Goal: Information Seeking & Learning: Learn about a topic

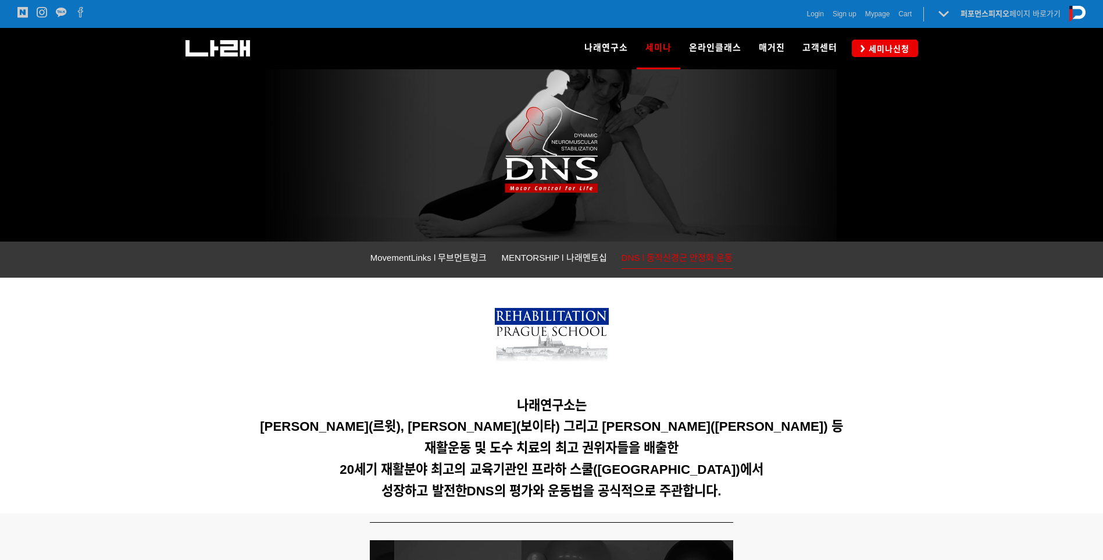
click at [473, 390] on h5 at bounding box center [551, 384] width 727 height 16
click at [402, 257] on span "MovementLinks l 무브먼트링크" at bounding box center [429, 257] width 117 height 10
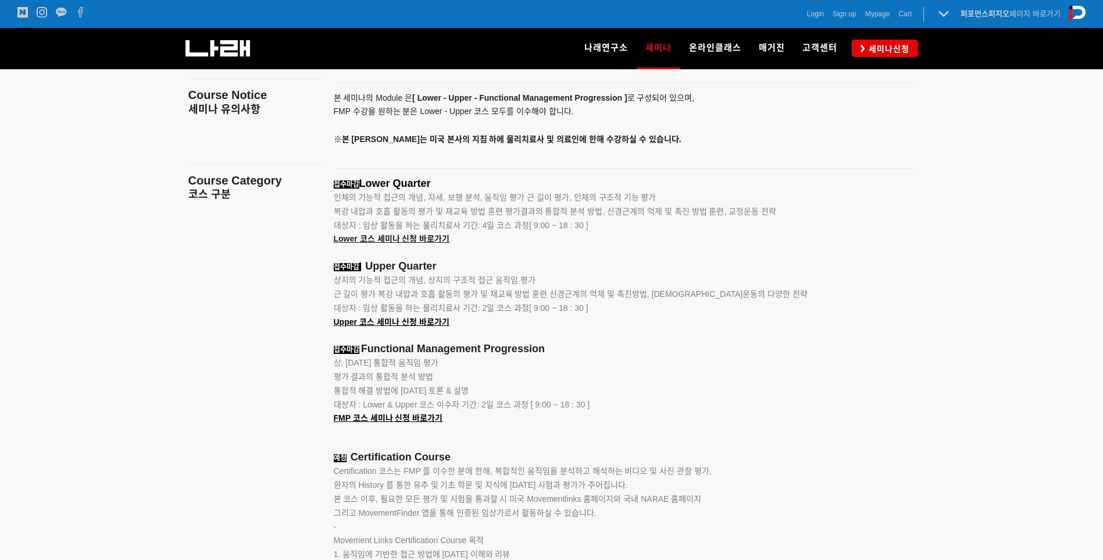
scroll to position [1465, 0]
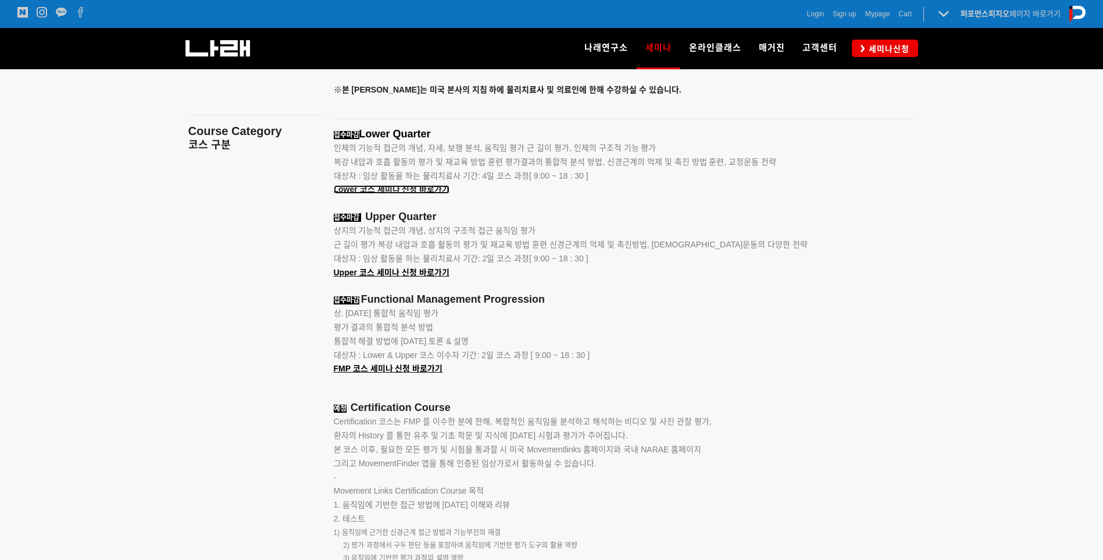
click at [413, 187] on span "Lower 코스 세미나 신청 바로가기" at bounding box center [392, 188] width 116 height 9
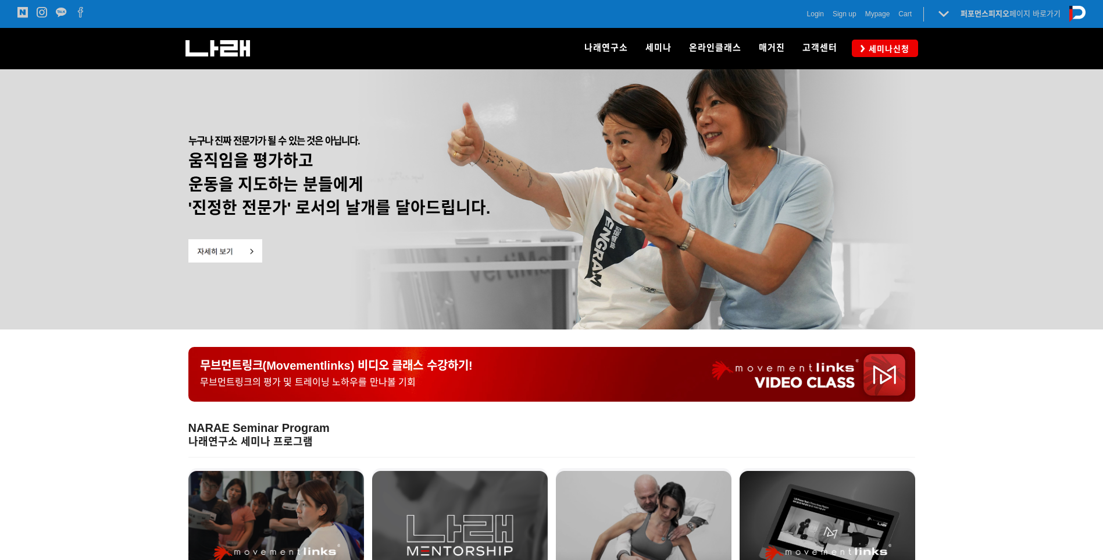
click at [219, 245] on img at bounding box center [225, 250] width 74 height 23
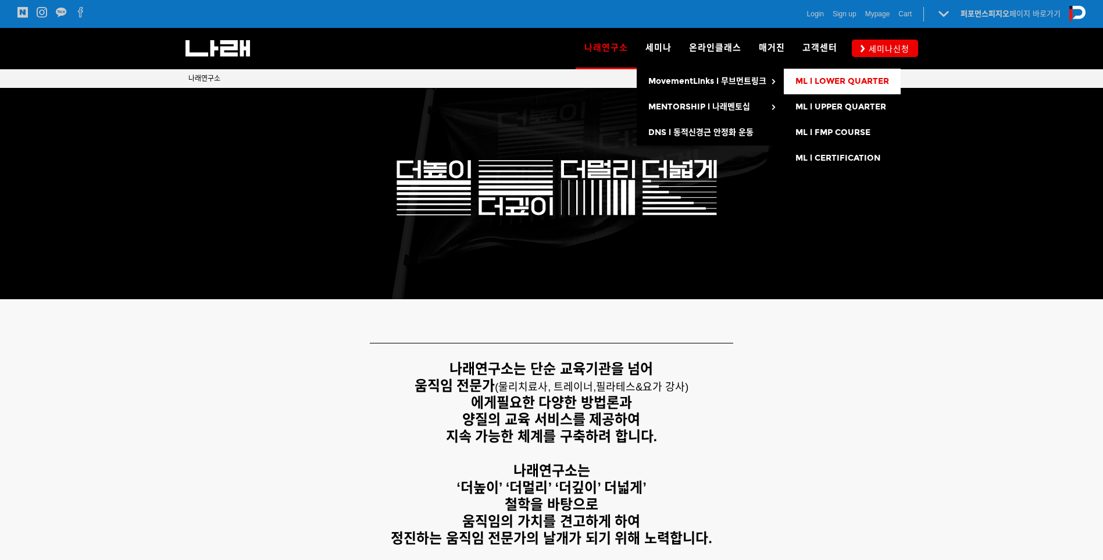
click at [841, 84] on span "ML l LOWER QUARTER" at bounding box center [843, 81] width 94 height 10
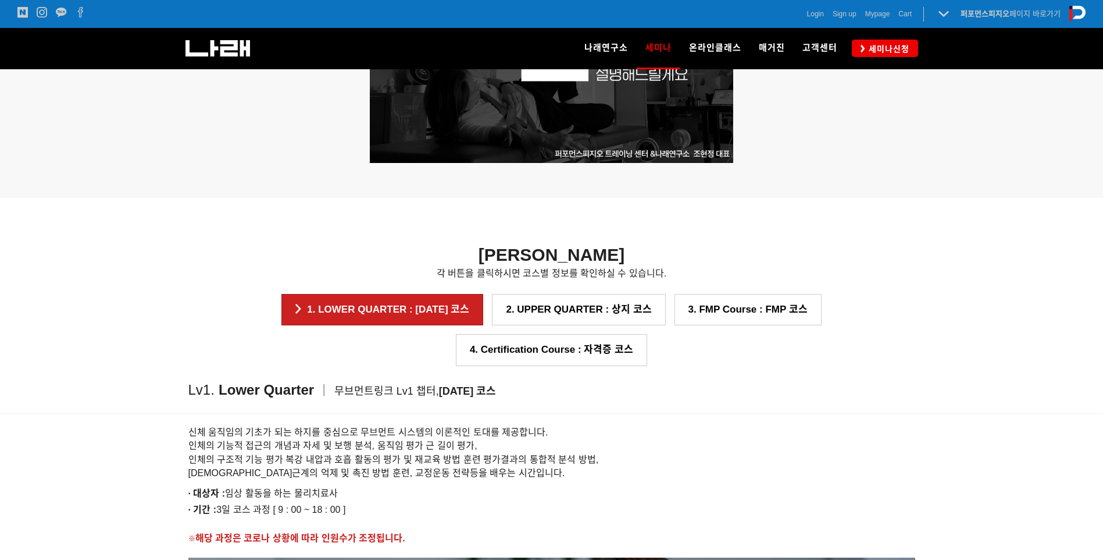
scroll to position [989, 0]
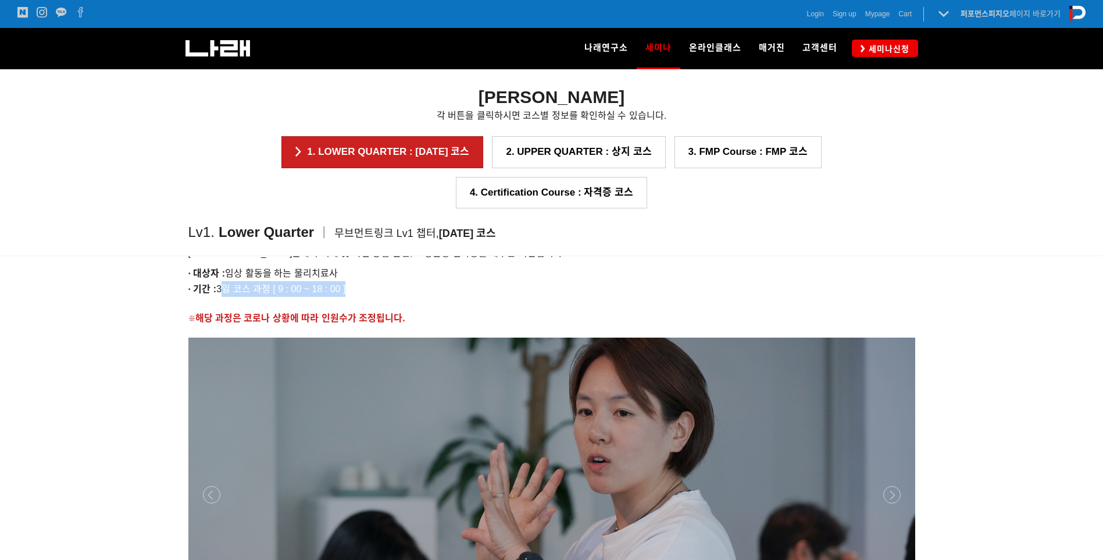
drag, startPoint x: 223, startPoint y: 285, endPoint x: 365, endPoint y: 288, distance: 141.4
click at [365, 288] on p "· 기간 : 3일 코스 과정 [ 9 : 00 ~ 18 : 00 ]" at bounding box center [551, 289] width 727 height 16
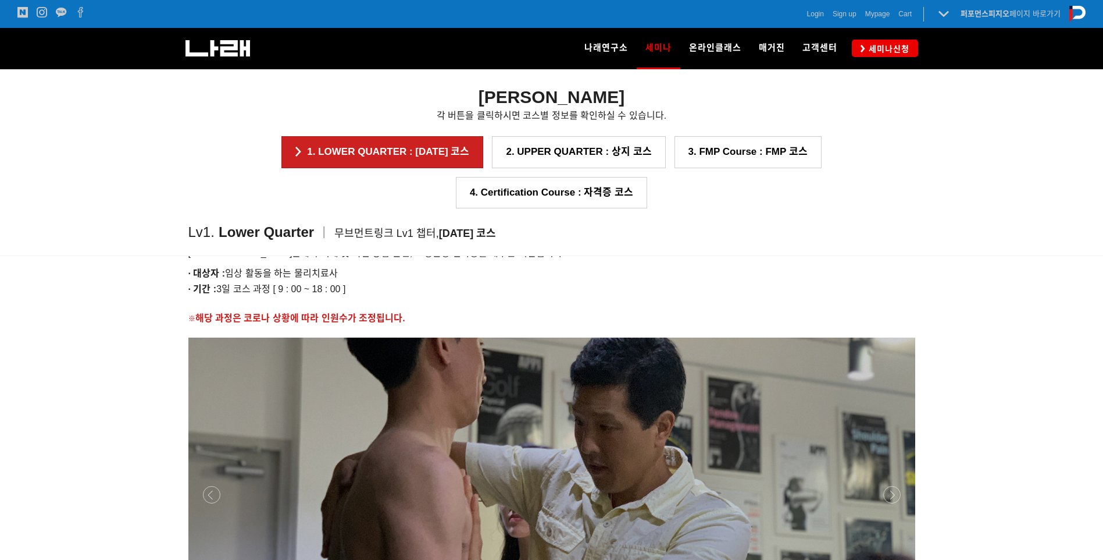
drag, startPoint x: 365, startPoint y: 288, endPoint x: 506, endPoint y: 255, distance: 145.2
click at [506, 255] on h6 "신체 움직임의 기초가 되는 하지를 중심으로 무브먼트 시스템의 이론적인 토대를 제공합니다. 인체의 기능적 접근의 개념과 자세 및 보행 분석, 움…" at bounding box center [551, 232] width 727 height 55
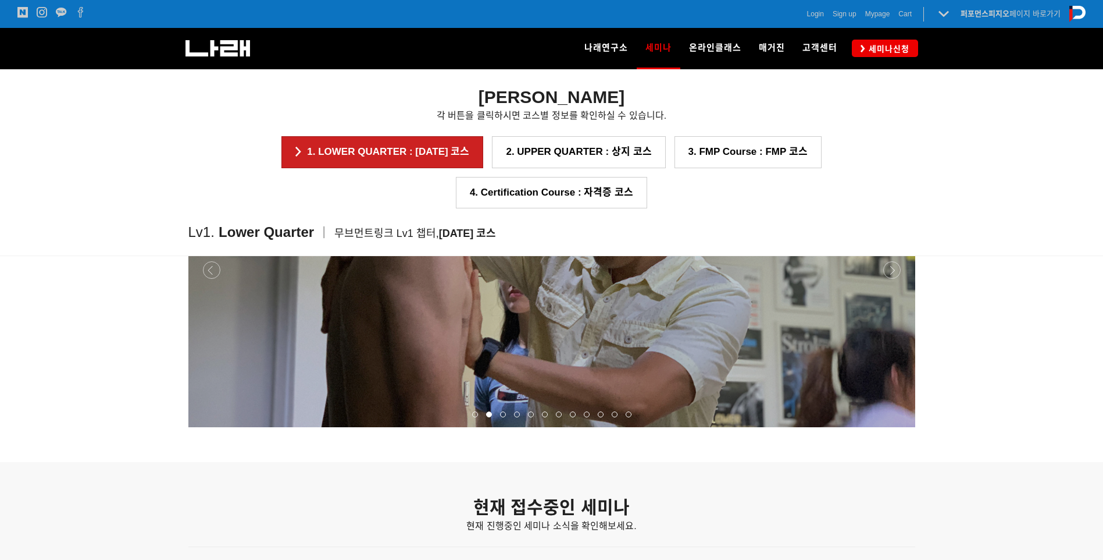
scroll to position [1210, 0]
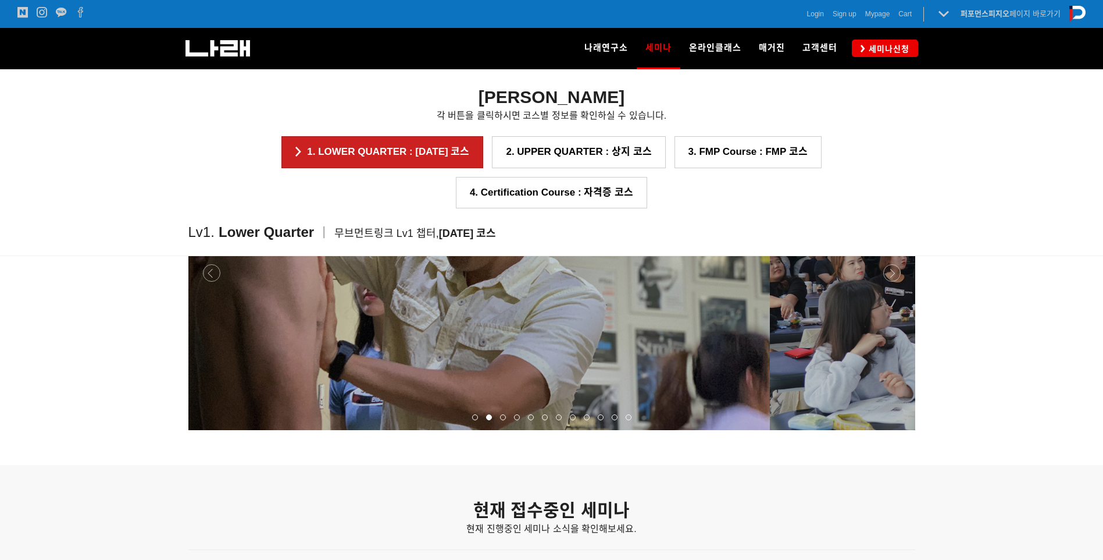
drag, startPoint x: 507, startPoint y: 315, endPoint x: 74, endPoint y: 360, distance: 435.7
click at [45, 361] on div "신체 움직임의 기초가 되는 하지를 중심으로 무브먼트 시스템의 이론적인 토대를 제공합니다. 인체의 기능적 접근의 개념과 자세 및 보행 분석, 움…" at bounding box center [551, 218] width 1103 height 493
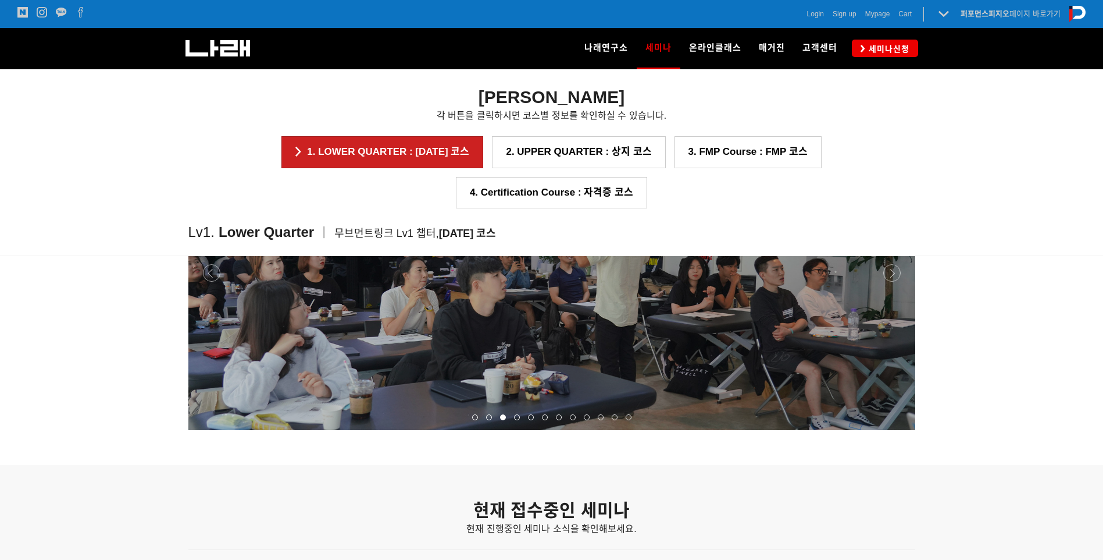
drag, startPoint x: 697, startPoint y: 332, endPoint x: 345, endPoint y: 364, distance: 354.0
click at [351, 369] on p at bounding box center [551, 273] width 727 height 314
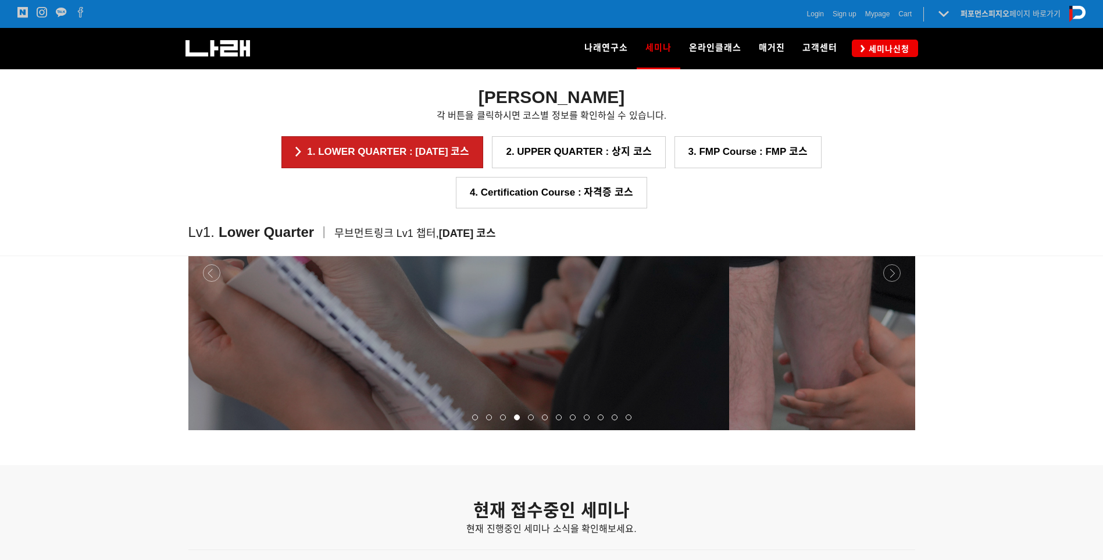
drag, startPoint x: 667, startPoint y: 343, endPoint x: 467, endPoint y: 362, distance: 201.0
click at [465, 366] on p at bounding box center [365, 273] width 727 height 314
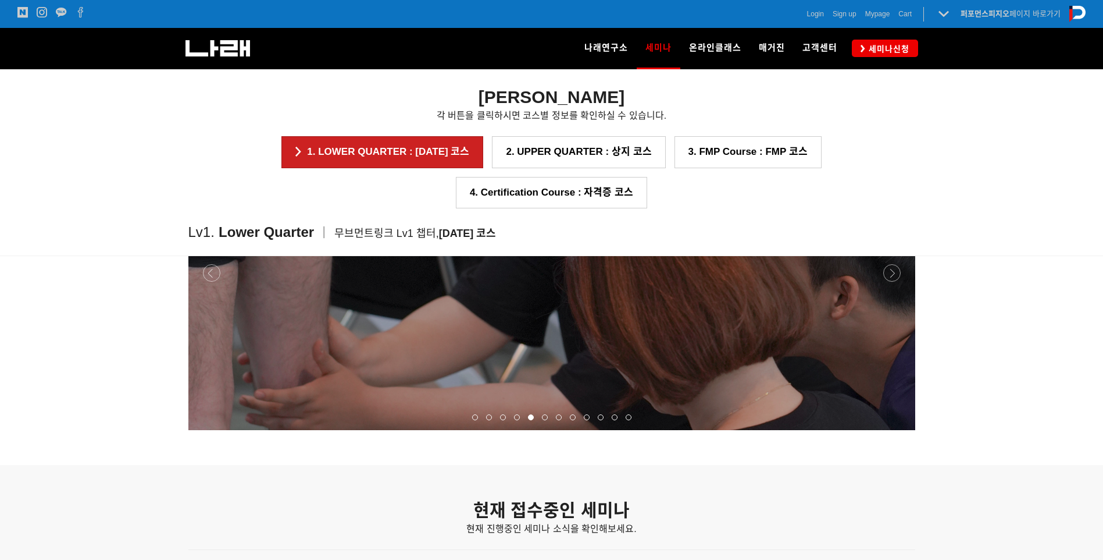
drag, startPoint x: 625, startPoint y: 341, endPoint x: 480, endPoint y: 333, distance: 145.0
click at [496, 335] on p at bounding box center [551, 273] width 727 height 314
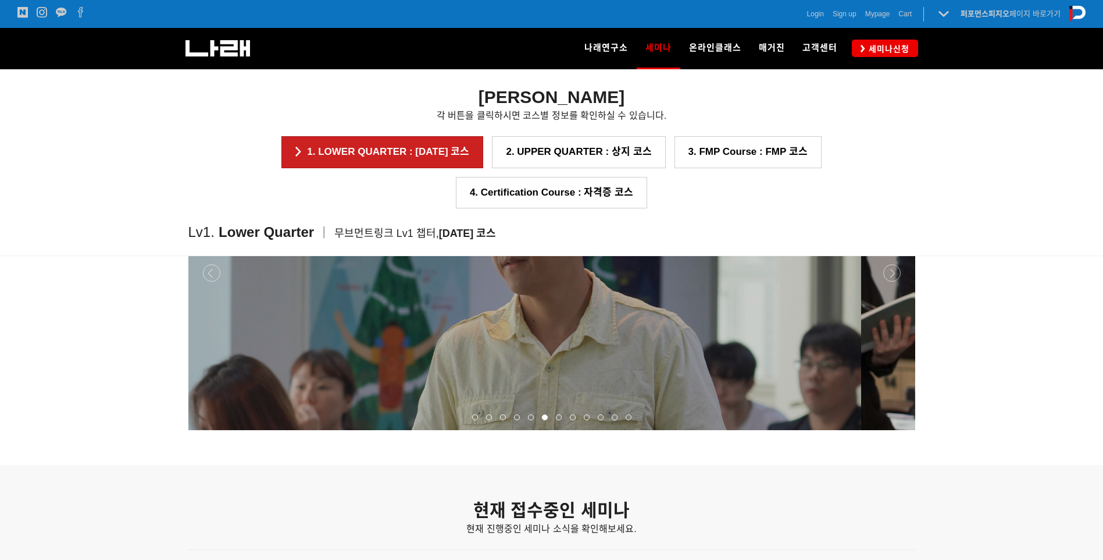
drag, startPoint x: 611, startPoint y: 336, endPoint x: 481, endPoint y: 334, distance: 129.7
click at [487, 336] on p at bounding box center [497, 273] width 727 height 314
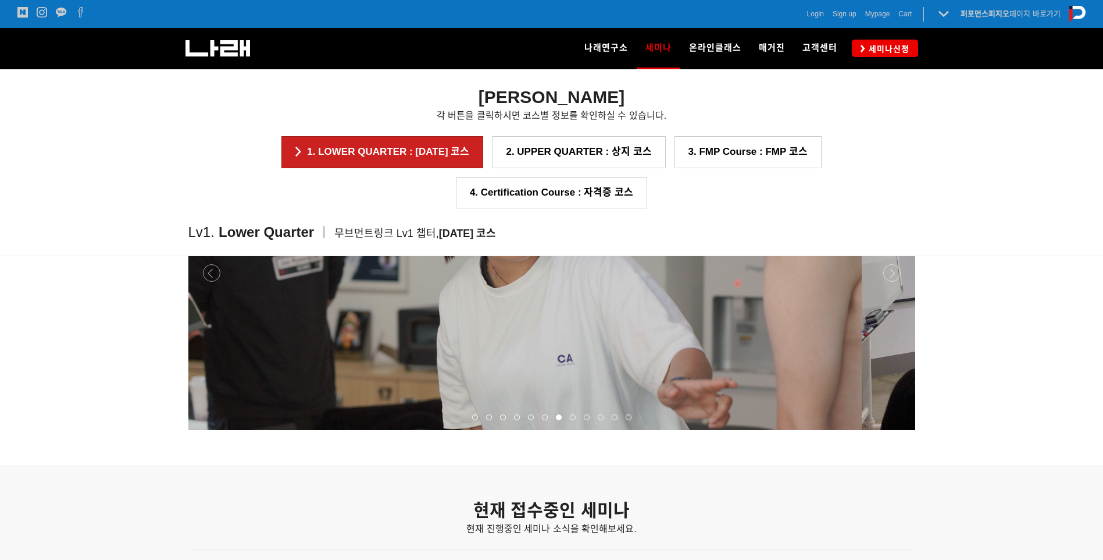
drag, startPoint x: 582, startPoint y: 336, endPoint x: 562, endPoint y: 340, distance: 19.5
click at [566, 340] on p at bounding box center [498, 273] width 727 height 314
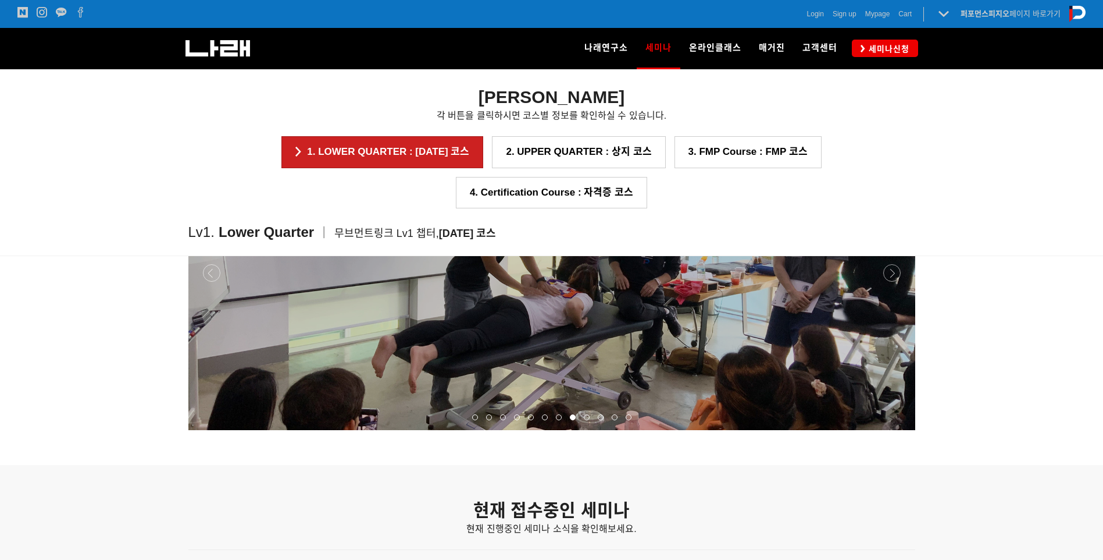
click at [592, 352] on p at bounding box center [551, 273] width 727 height 314
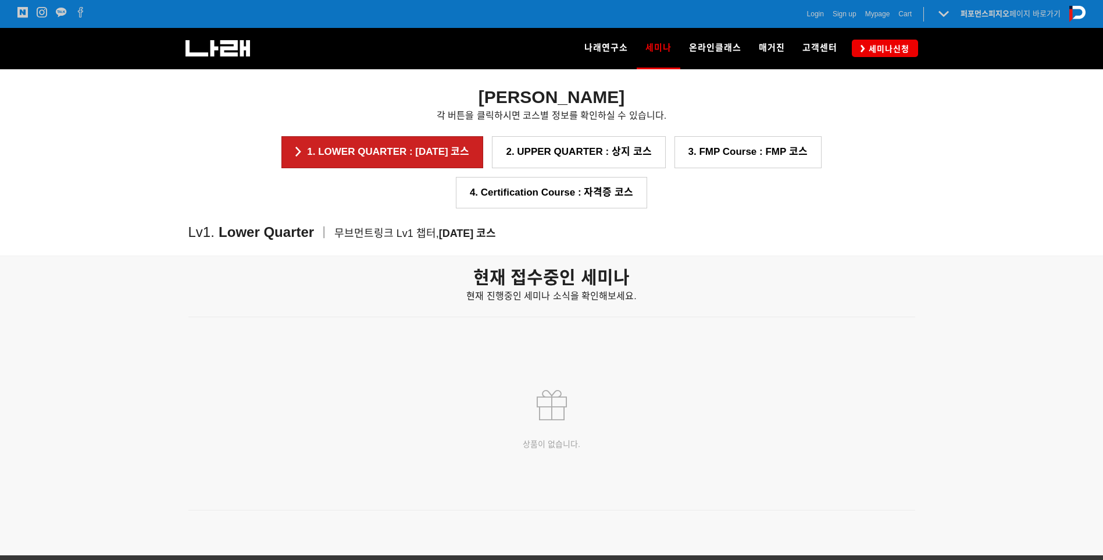
scroll to position [1559, 0]
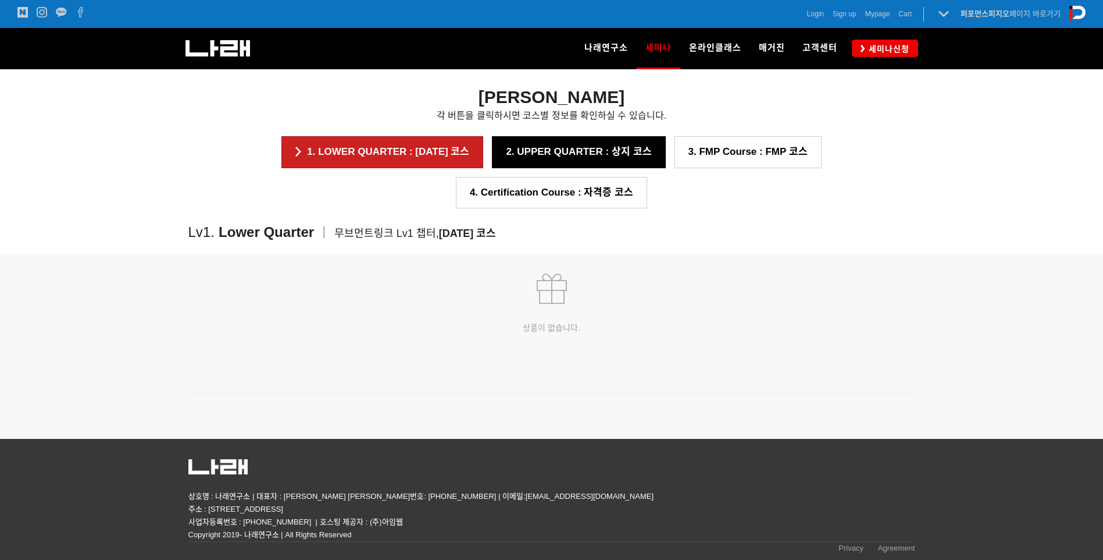
click at [507, 157] on link "2. UPPER QUARTER : 상지 코스" at bounding box center [578, 151] width 173 height 31
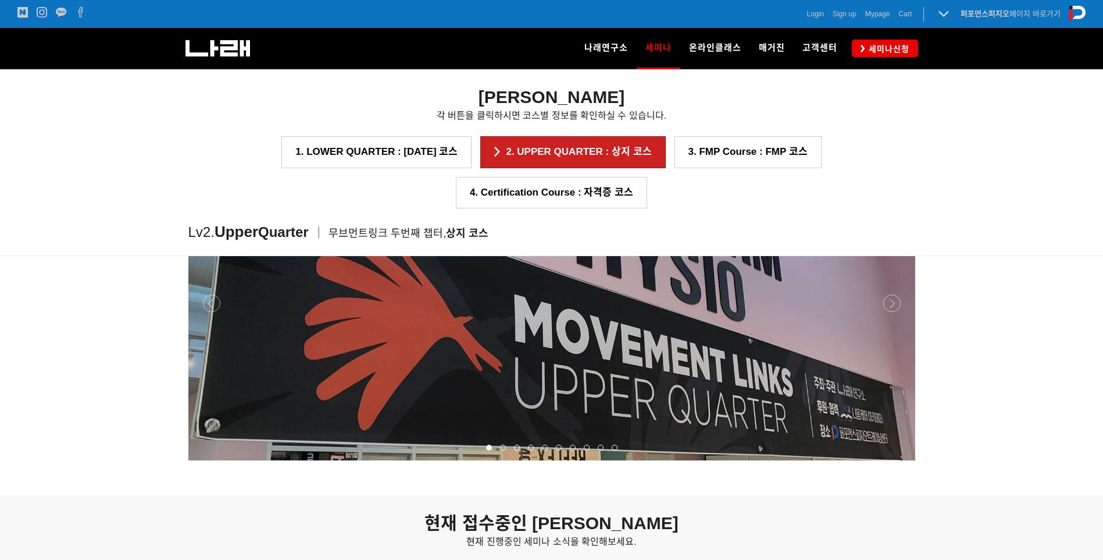
scroll to position [1313, 0]
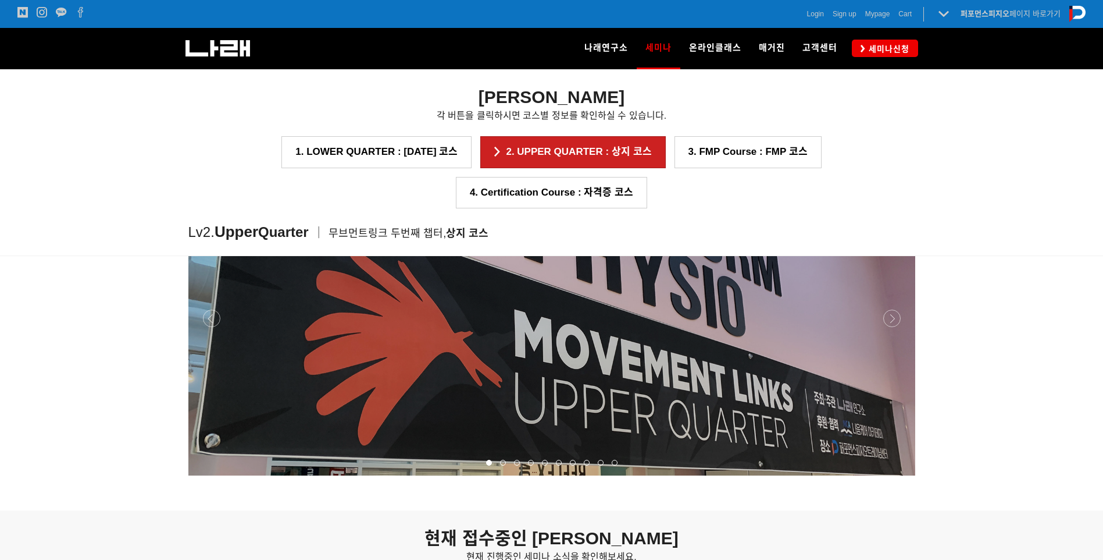
drag, startPoint x: 655, startPoint y: 357, endPoint x: 359, endPoint y: 389, distance: 297.8
click at [359, 396] on p at bounding box center [551, 318] width 727 height 314
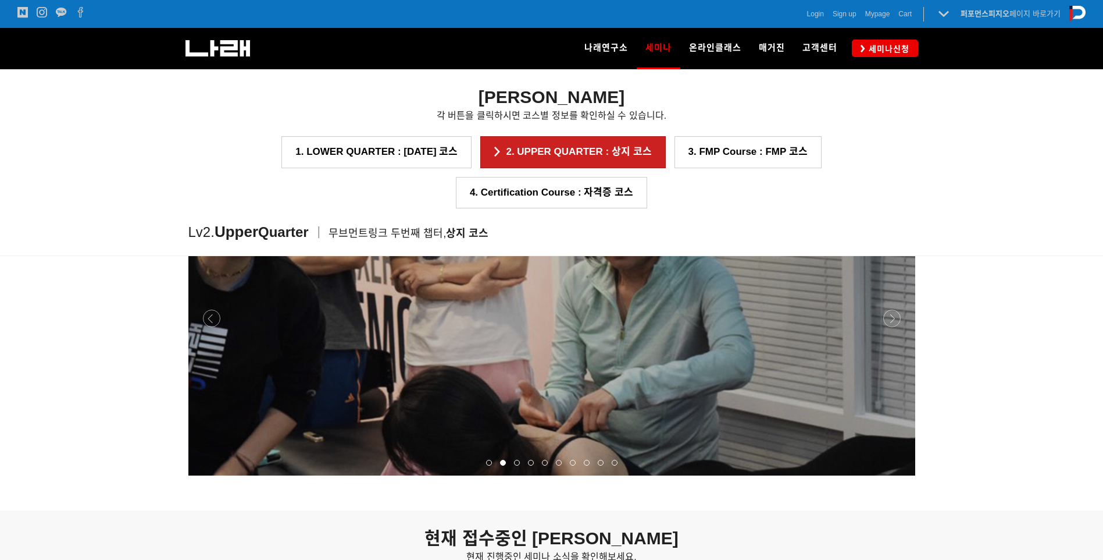
drag, startPoint x: 457, startPoint y: 298, endPoint x: 385, endPoint y: 303, distance: 71.7
click at [405, 302] on p at bounding box center [551, 318] width 727 height 314
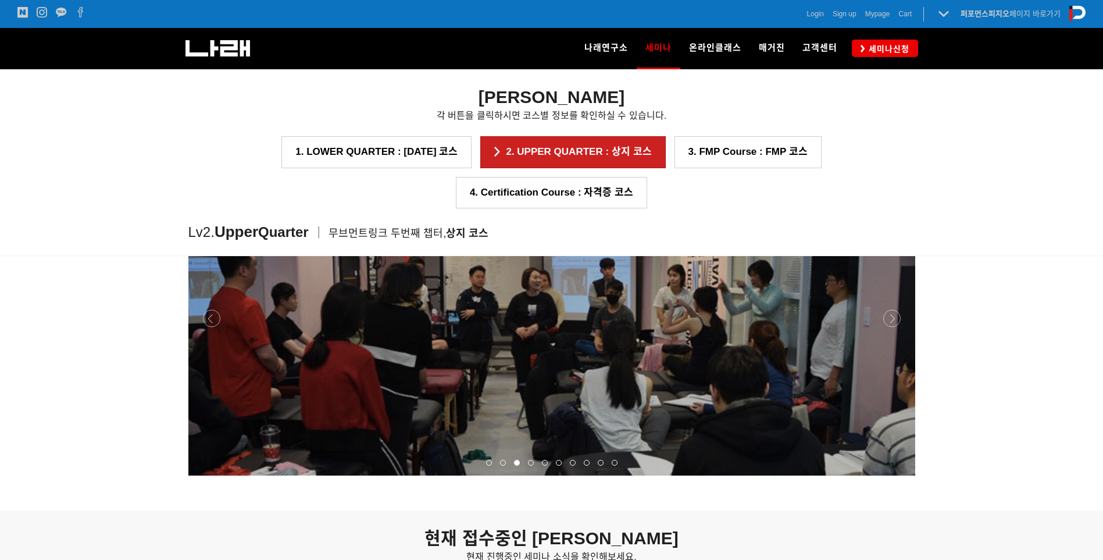
click at [549, 289] on p at bounding box center [551, 318] width 727 height 314
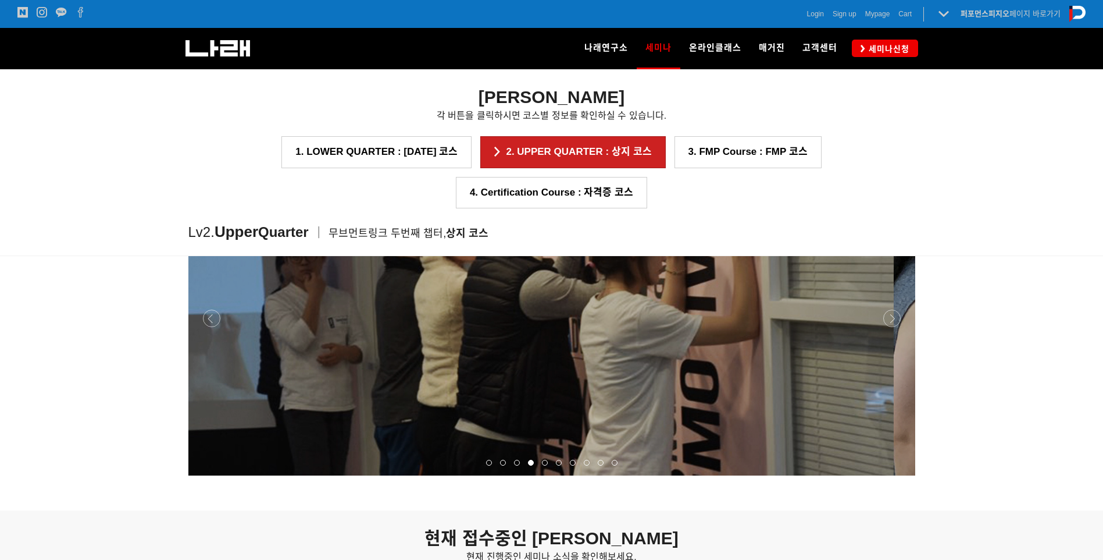
drag, startPoint x: 657, startPoint y: 283, endPoint x: 542, endPoint y: 291, distance: 116.0
click at [554, 291] on p at bounding box center [530, 318] width 727 height 314
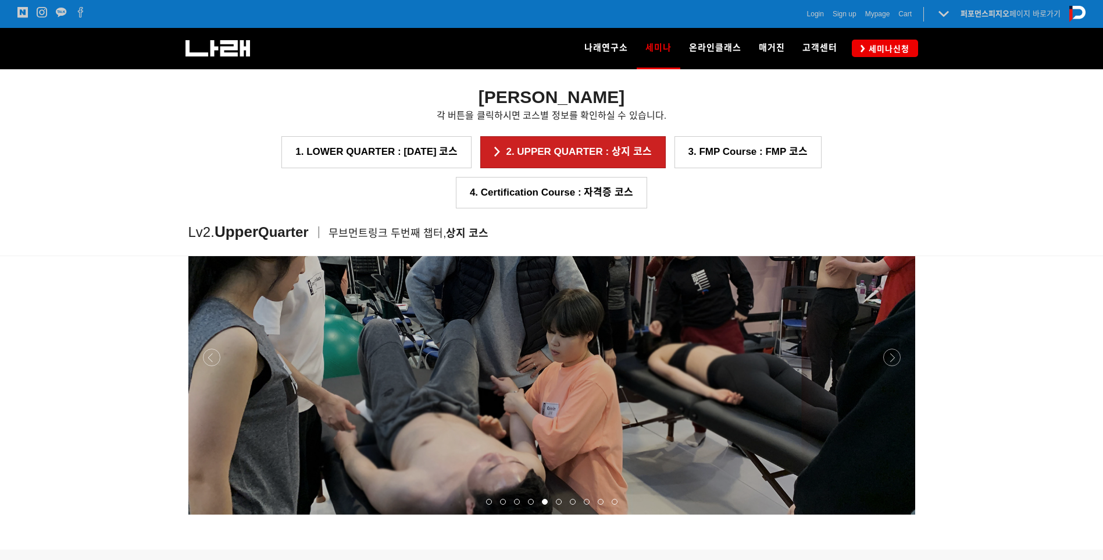
scroll to position [1196, 0]
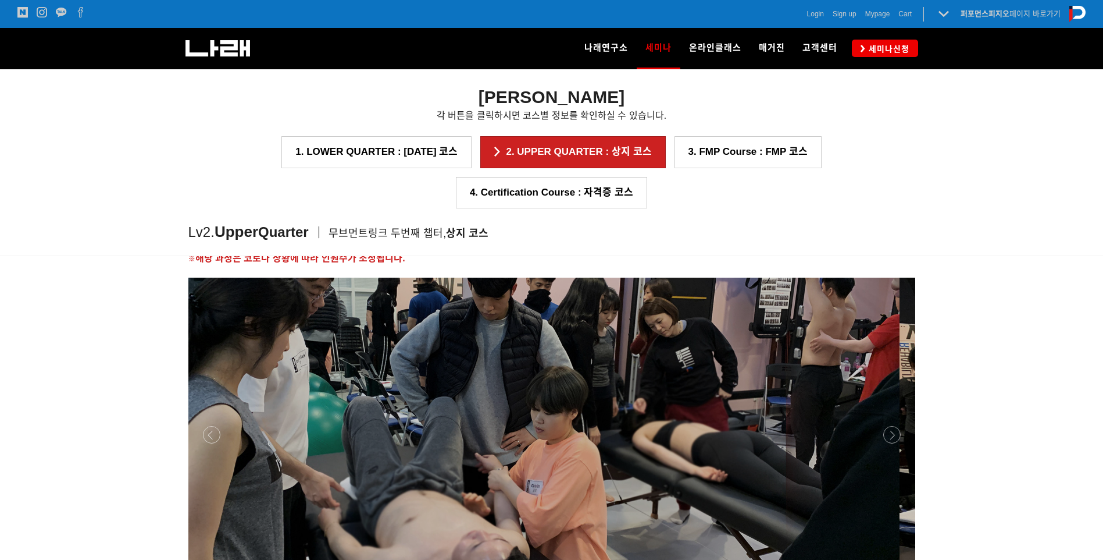
drag, startPoint x: 613, startPoint y: 294, endPoint x: 537, endPoint y: 295, distance: 76.2
click at [564, 294] on p at bounding box center [536, 434] width 727 height 314
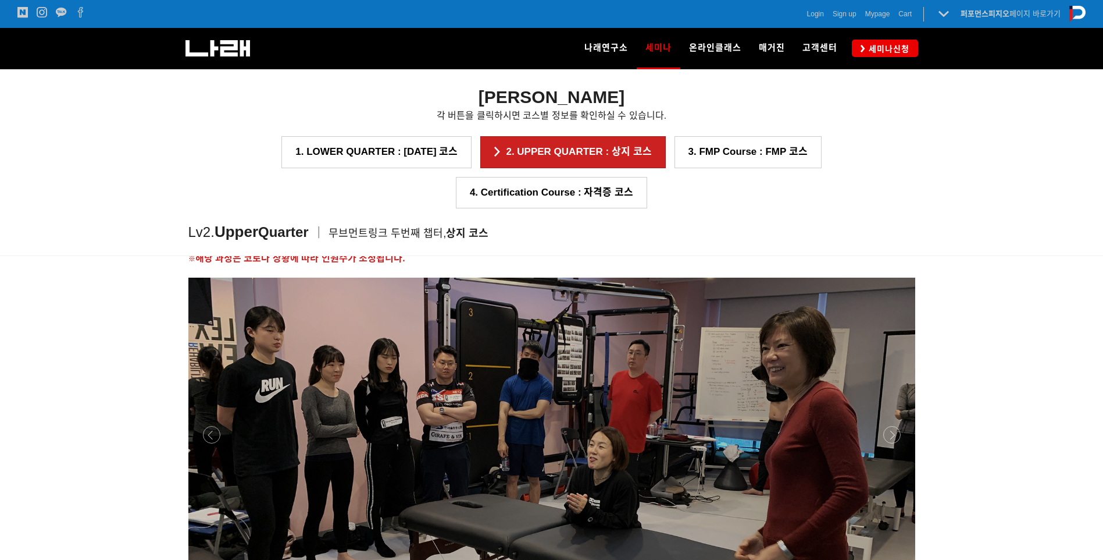
drag, startPoint x: 462, startPoint y: 292, endPoint x: 136, endPoint y: 291, distance: 326.3
click at [138, 292] on div "상지의 기능적 접근의 개념, 상지의 구조적 접근 움직임 평가 근 길이 평가 복강 내압과 호흡 활동의 평가 및 재교육 방법 훈련 신경근계의 억제…" at bounding box center [551, 393] width 1103 height 465
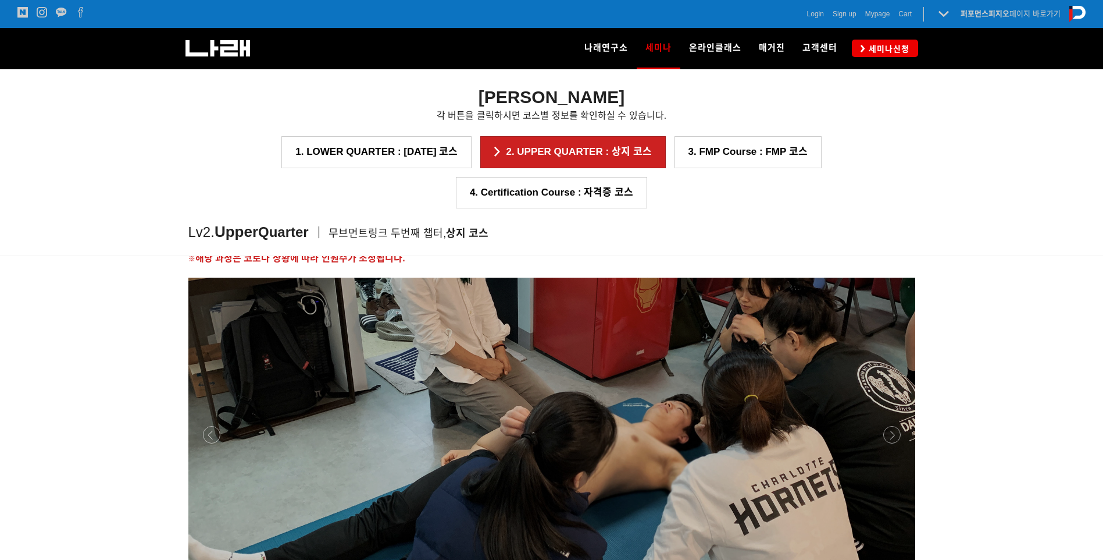
drag, startPoint x: 487, startPoint y: 358, endPoint x: 390, endPoint y: 376, distance: 98.2
click at [400, 374] on p at bounding box center [551, 434] width 727 height 314
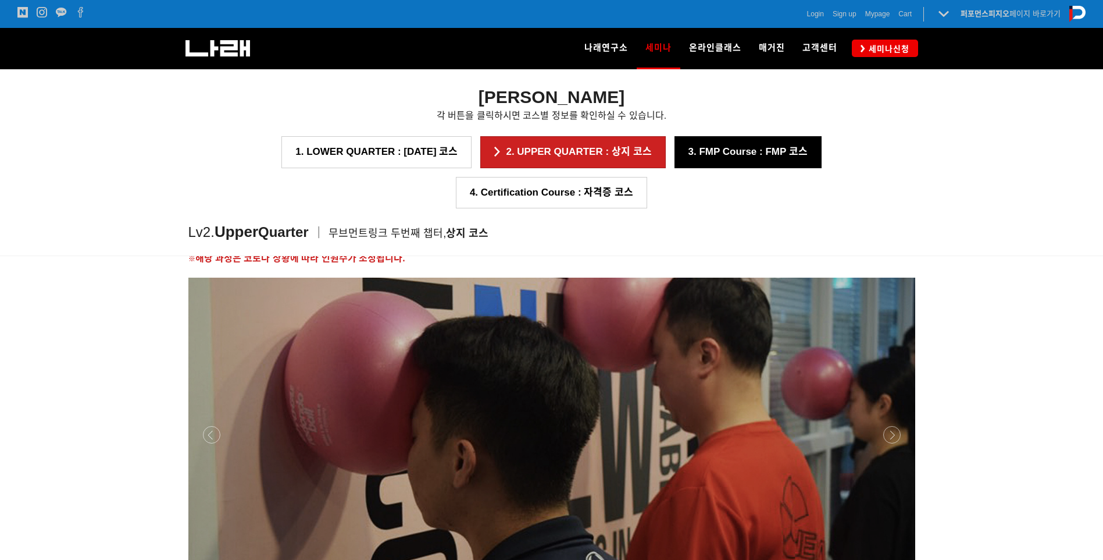
click at [675, 162] on link "3. FMP Course : FMP 코스" at bounding box center [748, 151] width 147 height 31
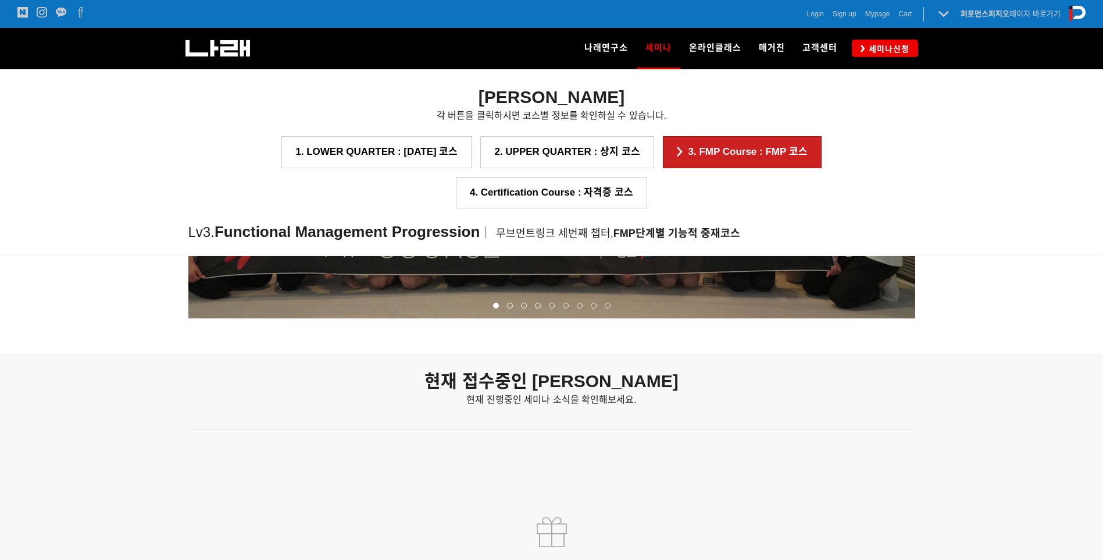
scroll to position [1311, 0]
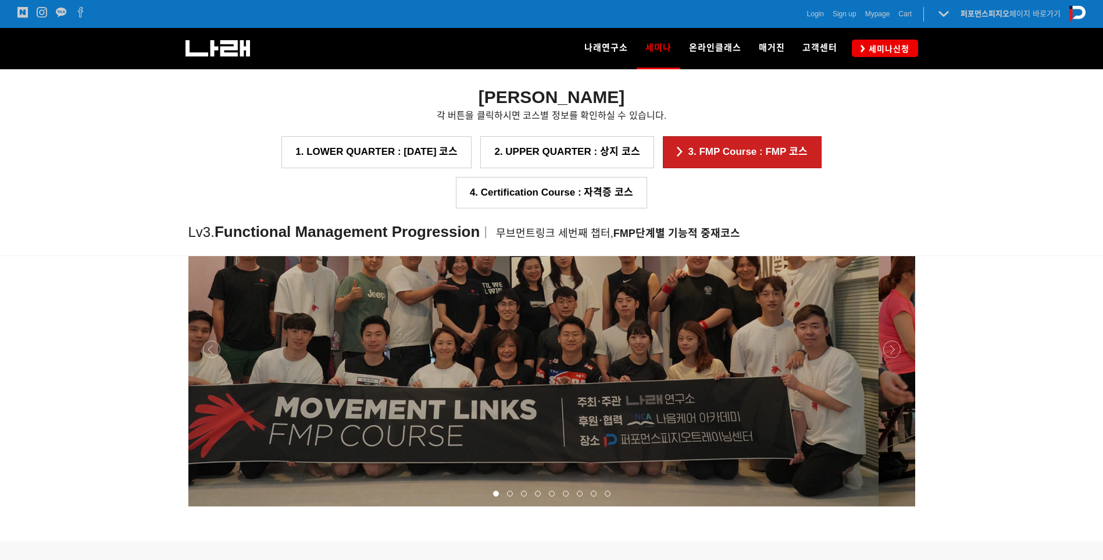
drag, startPoint x: 670, startPoint y: 360, endPoint x: 196, endPoint y: 423, distance: 477.6
click at [189, 426] on p at bounding box center [515, 349] width 727 height 314
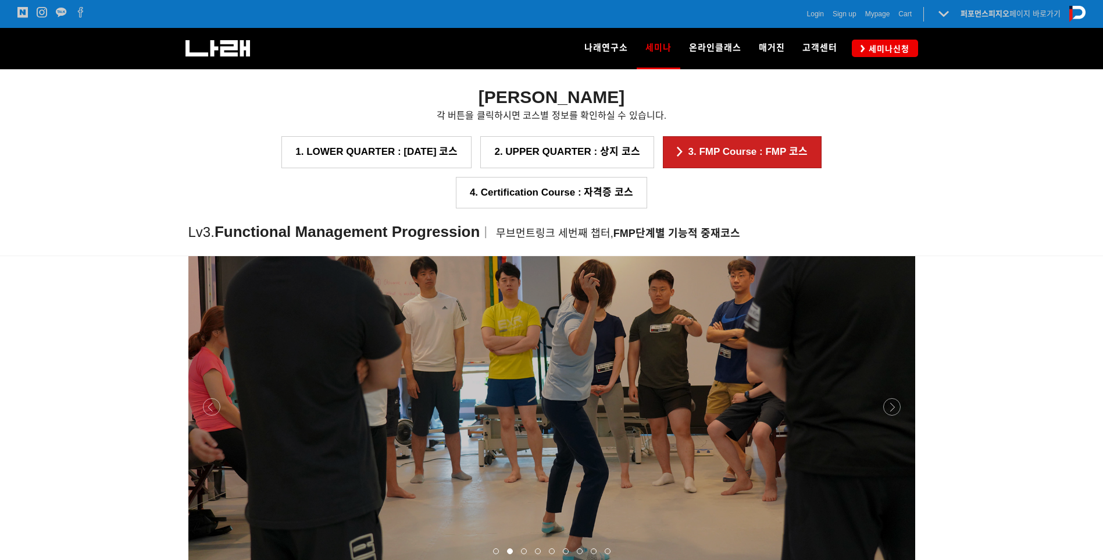
scroll to position [1253, 0]
click at [496, 426] on p at bounding box center [551, 407] width 727 height 314
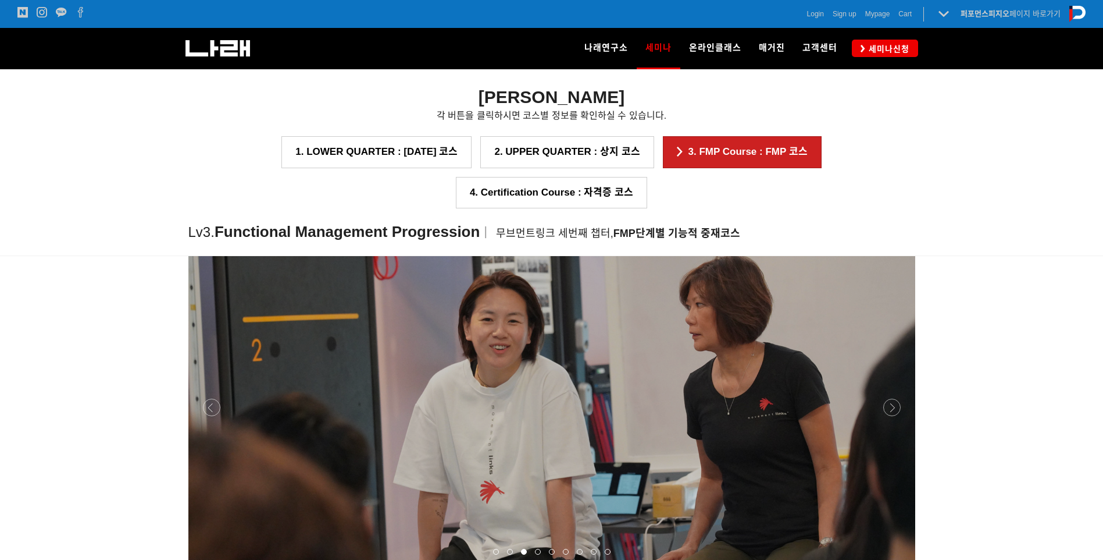
drag, startPoint x: 628, startPoint y: 416, endPoint x: 528, endPoint y: 418, distance: 99.5
click at [528, 418] on p at bounding box center [551, 407] width 727 height 314
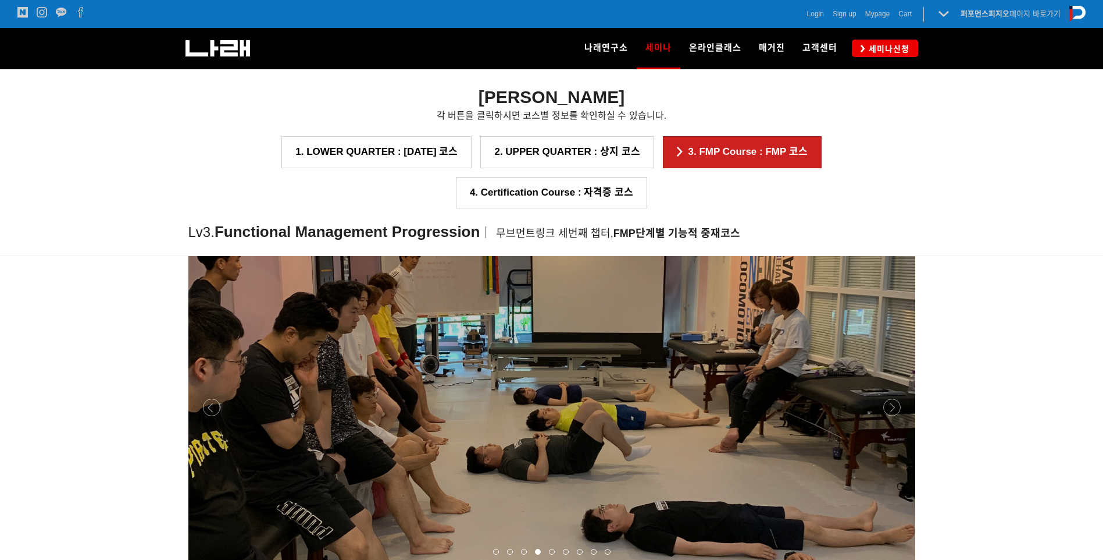
drag, startPoint x: 703, startPoint y: 407, endPoint x: 584, endPoint y: 422, distance: 119.6
click at [604, 418] on p at bounding box center [551, 407] width 727 height 314
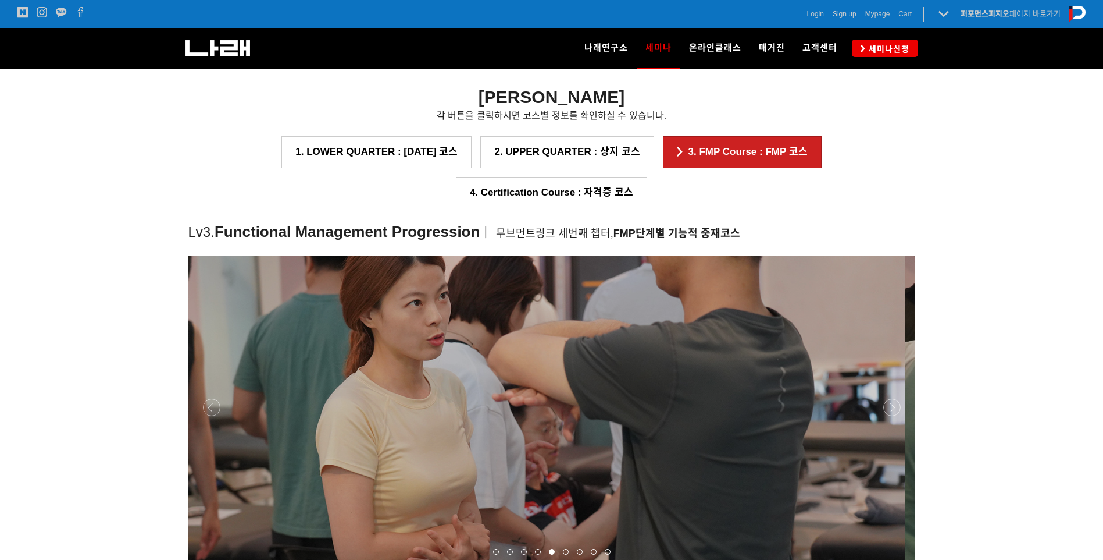
drag, startPoint x: 707, startPoint y: 406, endPoint x: 381, endPoint y: 414, distance: 325.8
click at [436, 406] on p at bounding box center [541, 407] width 727 height 314
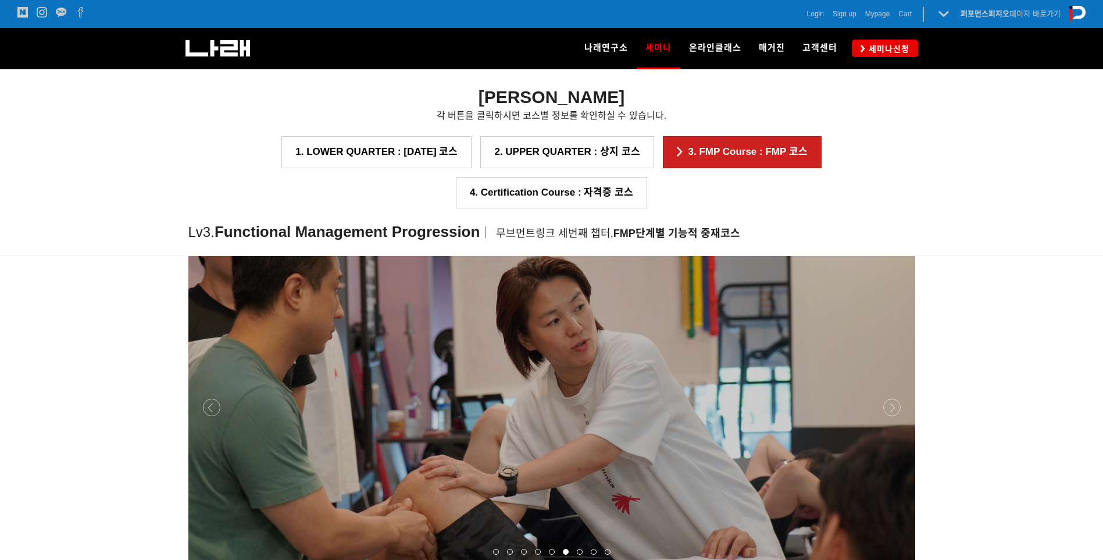
drag, startPoint x: 652, startPoint y: 407, endPoint x: 539, endPoint y: 425, distance: 114.8
click at [549, 423] on p at bounding box center [551, 407] width 727 height 314
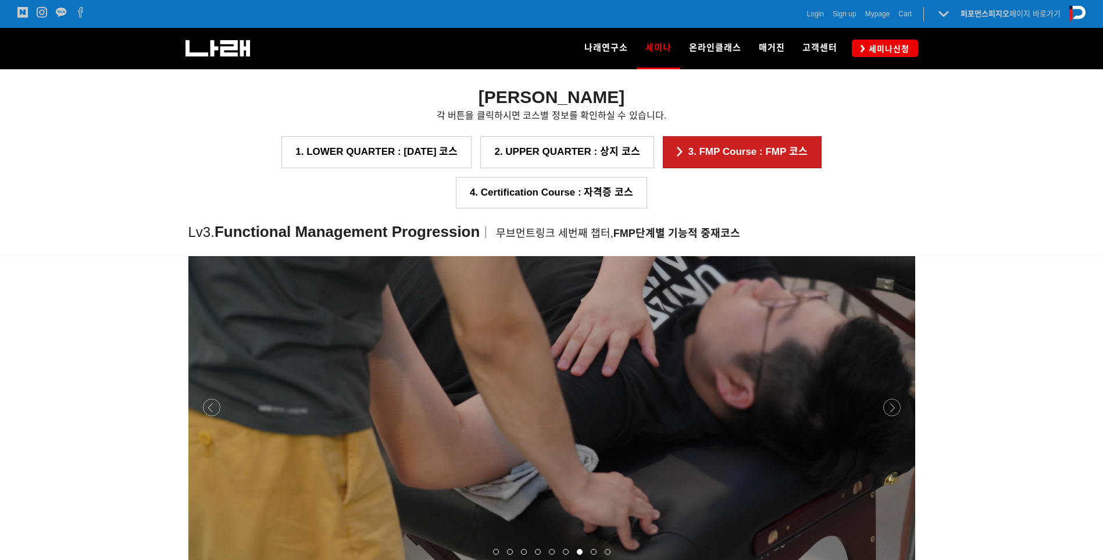
drag, startPoint x: 676, startPoint y: 410, endPoint x: 492, endPoint y: 438, distance: 185.9
click at [491, 440] on p at bounding box center [551, 407] width 727 height 314
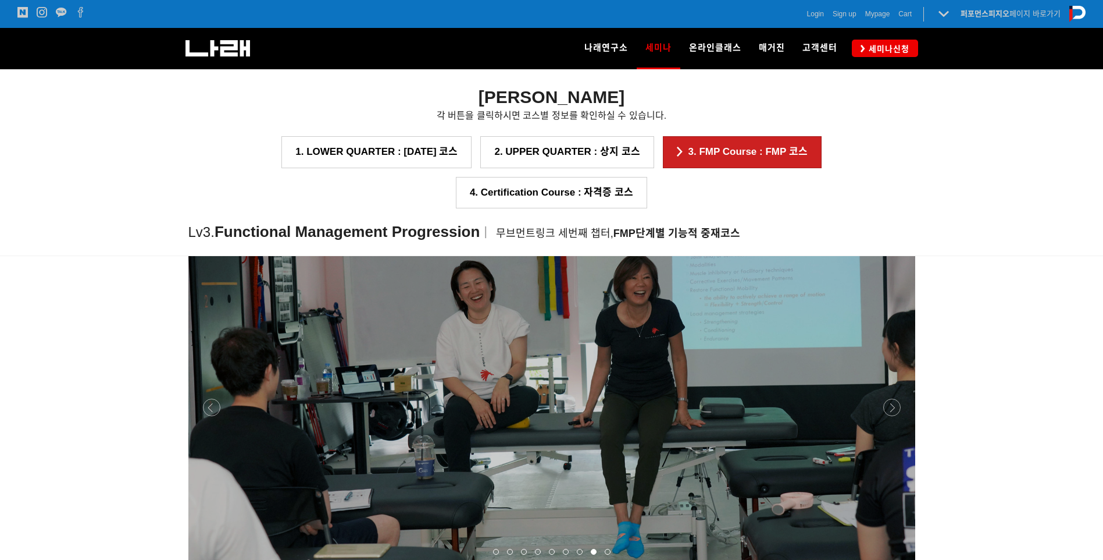
drag, startPoint x: 679, startPoint y: 401, endPoint x: 603, endPoint y: 420, distance: 78.4
click at [634, 414] on p at bounding box center [551, 407] width 727 height 314
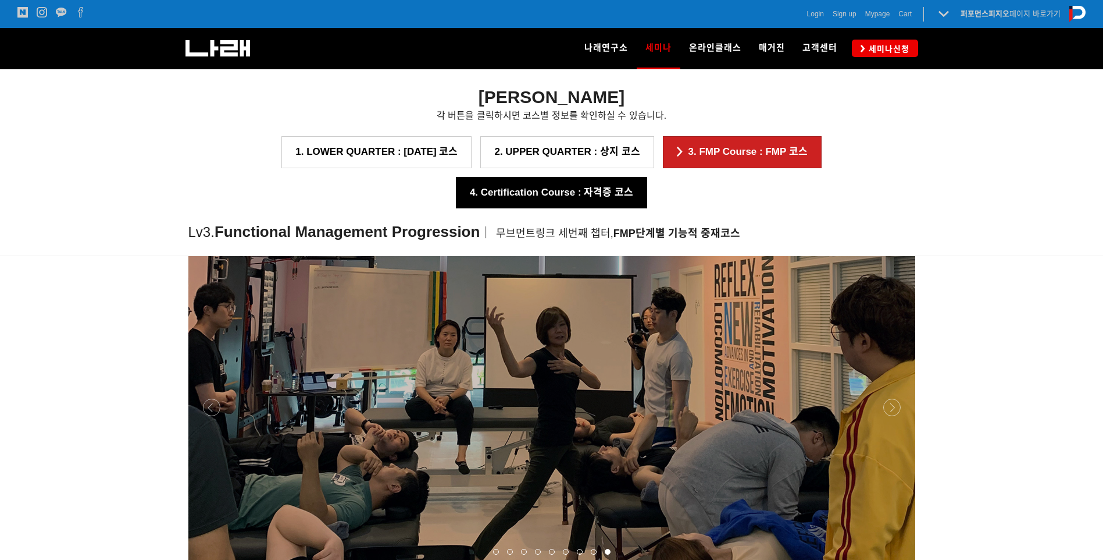
click at [647, 177] on link "4. Certification Course : 자격증 코스" at bounding box center [551, 192] width 191 height 31
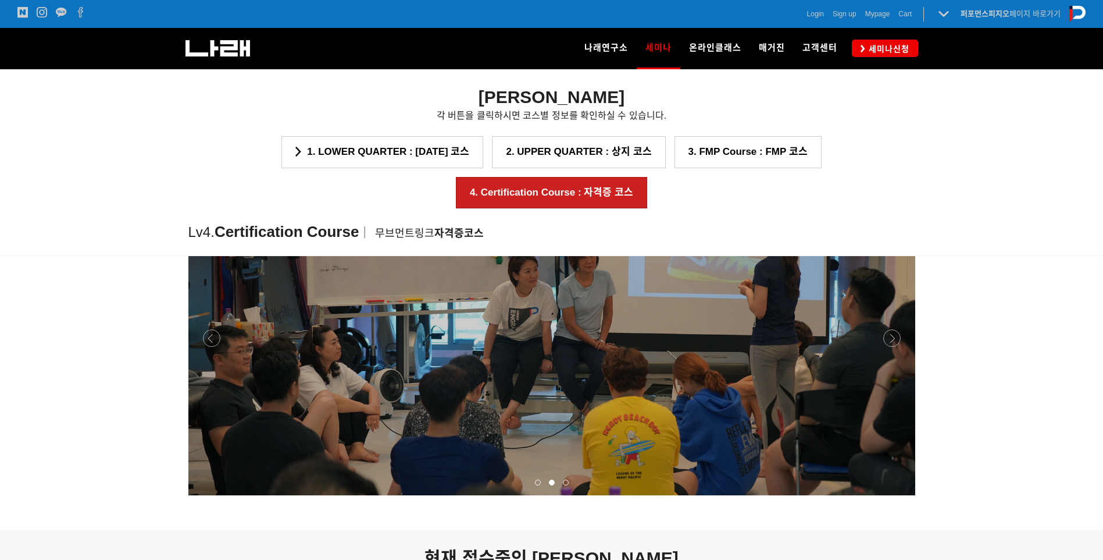
scroll to position [1457, 0]
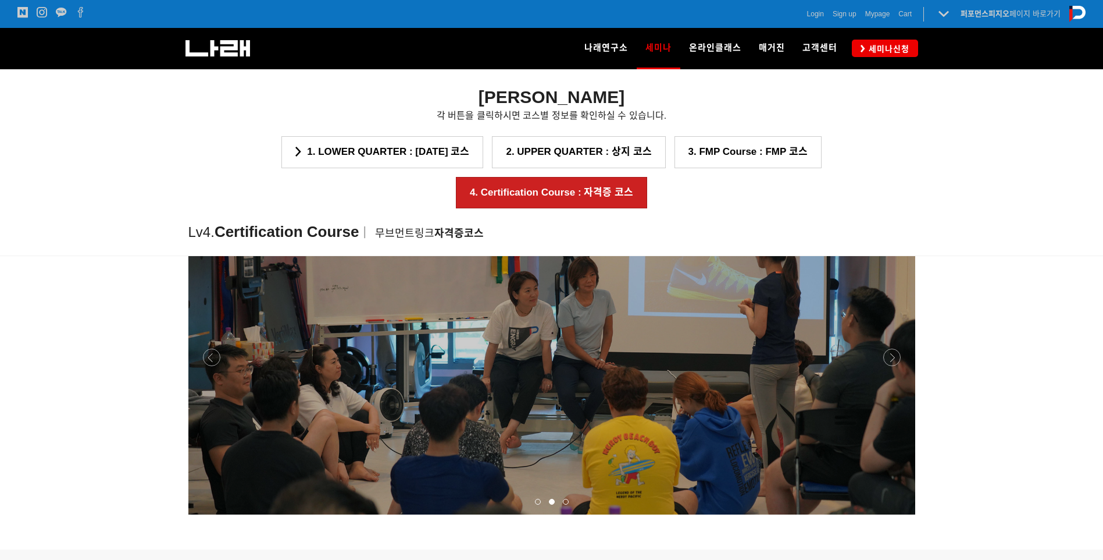
drag, startPoint x: 652, startPoint y: 318, endPoint x: 326, endPoint y: 361, distance: 329.1
click at [335, 362] on p at bounding box center [551, 357] width 727 height 314
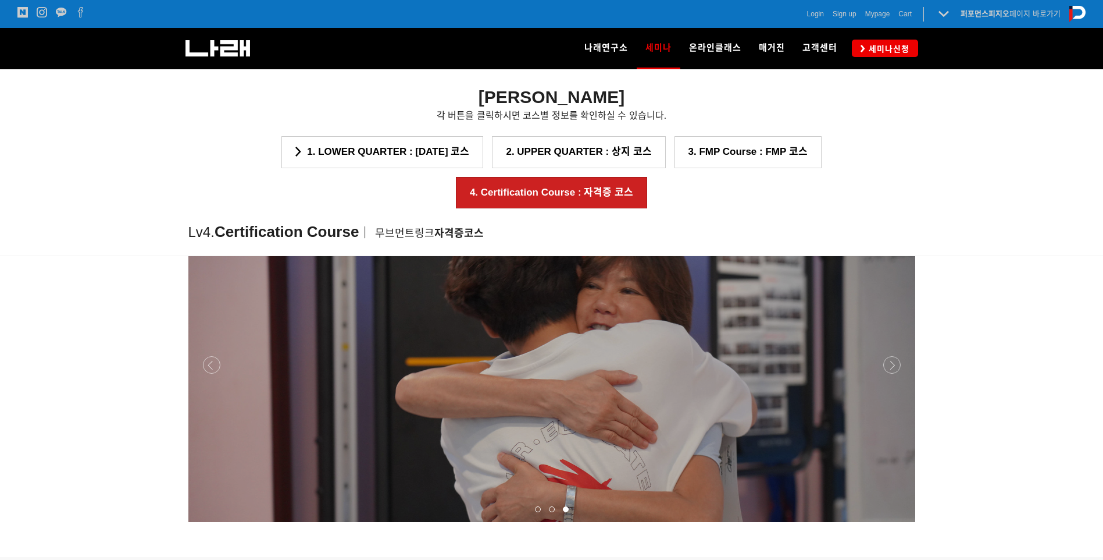
scroll to position [1399, 0]
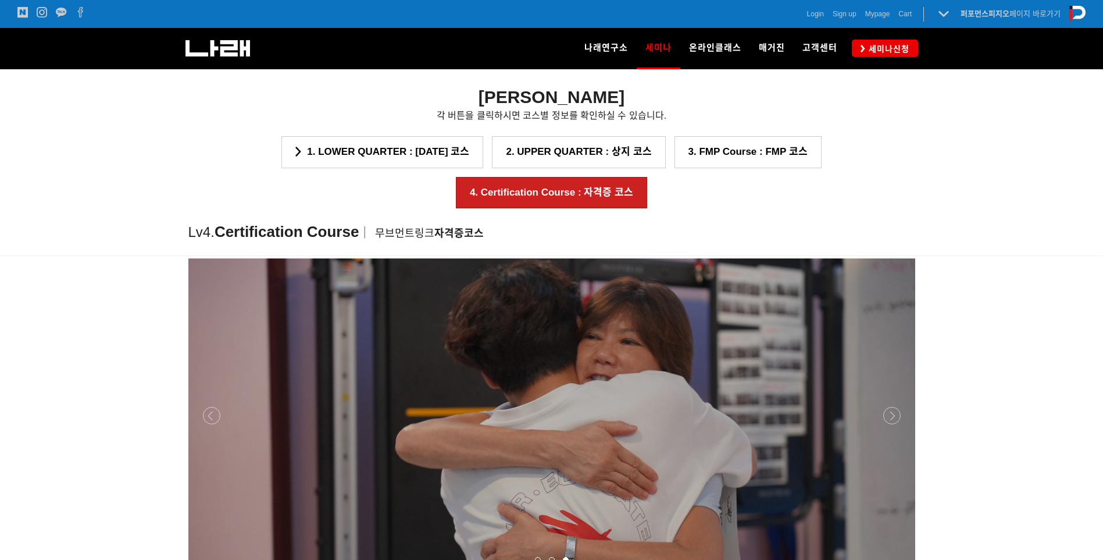
drag, startPoint x: 525, startPoint y: 365, endPoint x: 655, endPoint y: 366, distance: 130.3
click at [652, 365] on p at bounding box center [551, 415] width 727 height 314
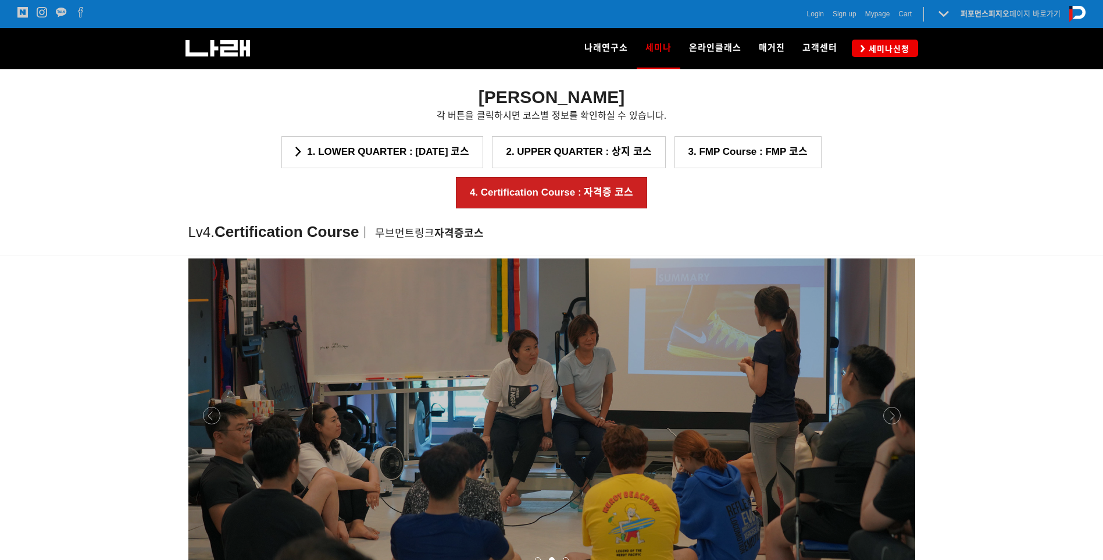
drag, startPoint x: 496, startPoint y: 364, endPoint x: 623, endPoint y: 361, distance: 126.9
click at [622, 361] on p at bounding box center [551, 415] width 727 height 314
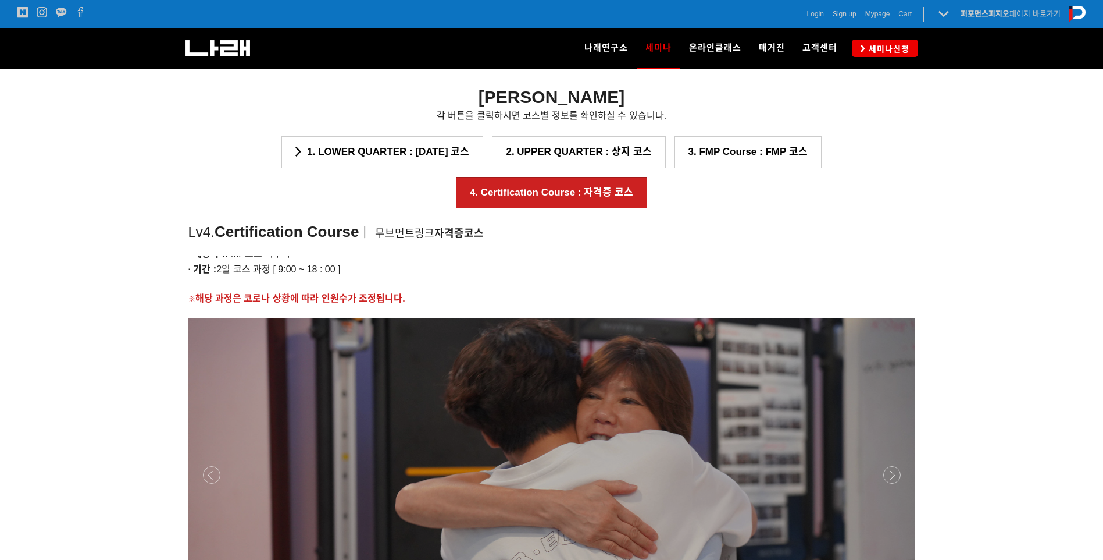
scroll to position [1099, 0]
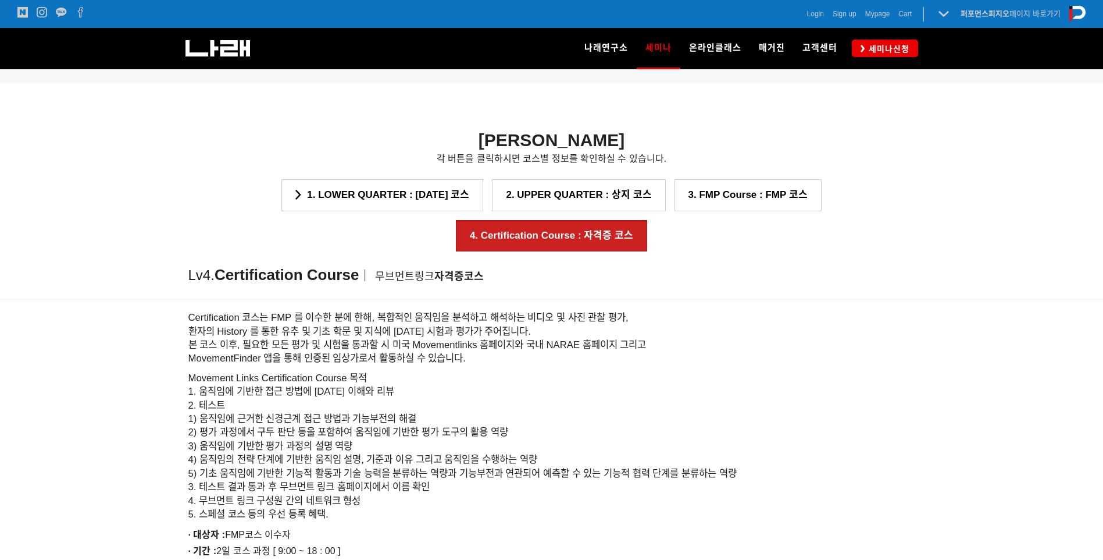
drag, startPoint x: 185, startPoint y: 279, endPoint x: 345, endPoint y: 510, distance: 280.4
click at [625, 147] on strong "[PERSON_NAME]" at bounding box center [552, 139] width 147 height 19
